Goal: Check status: Check status

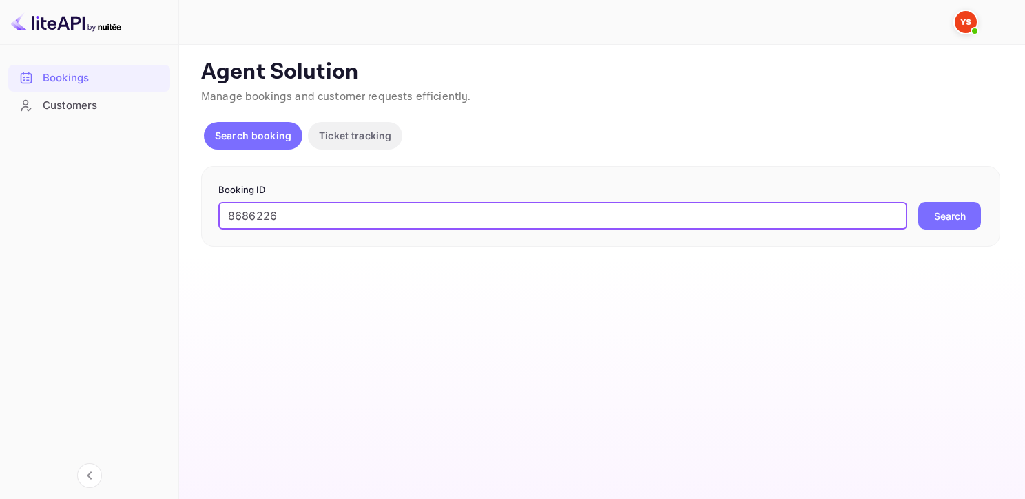
type input "8686226"
click at [919, 202] on button "Search" at bounding box center [950, 216] width 63 height 28
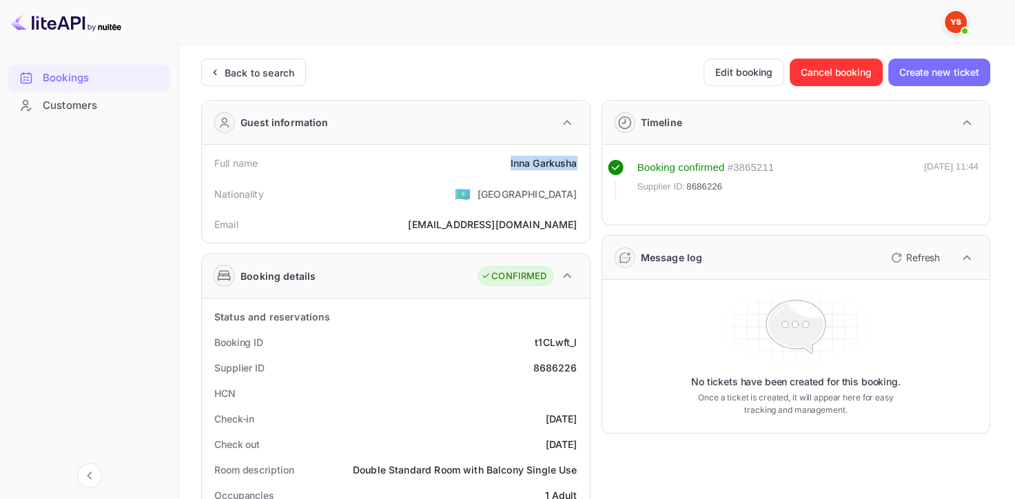
drag, startPoint x: 502, startPoint y: 163, endPoint x: 575, endPoint y: 160, distance: 73.8
click at [575, 160] on div "Full name [PERSON_NAME]" at bounding box center [395, 162] width 377 height 25
copy div "[PERSON_NAME]"
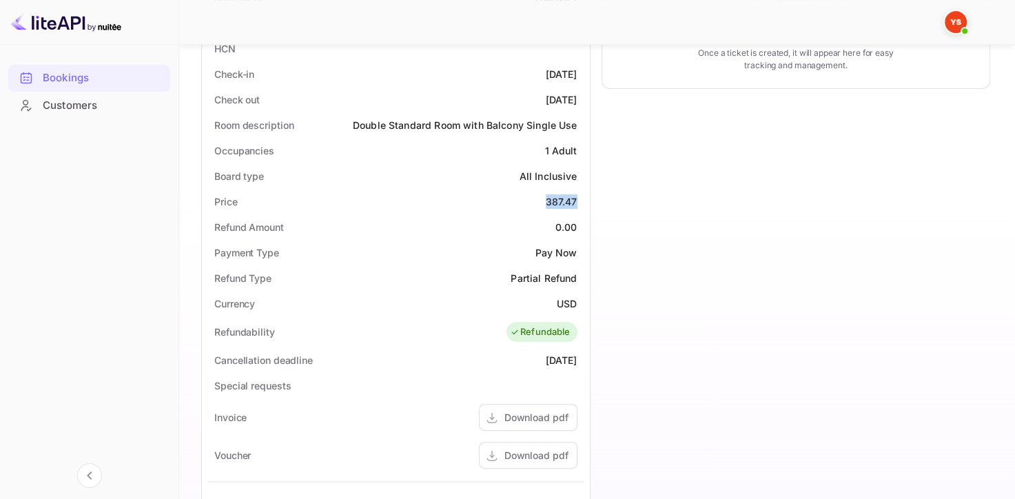
drag, startPoint x: 546, startPoint y: 203, endPoint x: 583, endPoint y: 203, distance: 37.2
click at [583, 203] on div "Price 387.47" at bounding box center [395, 201] width 377 height 25
copy div "387.47"
